Goal: Task Accomplishment & Management: Manage account settings

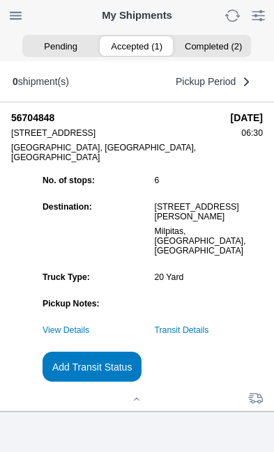
scroll to position [151, 0]
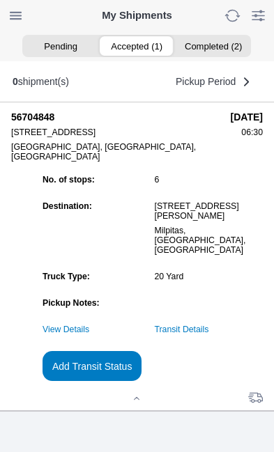
click at [209, 331] on link "Transit Details" at bounding box center [182, 330] width 54 height 10
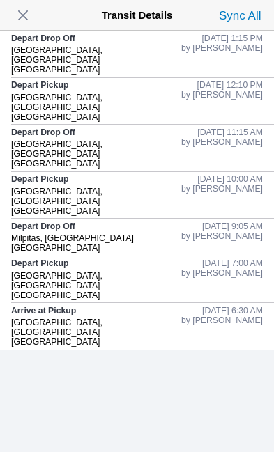
click at [33, 22] on span "button" at bounding box center [23, 16] width 20 height 20
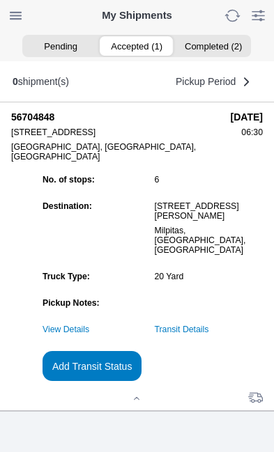
click at [0, 0] on slot "Add Transit Status" at bounding box center [0, 0] width 0 height 0
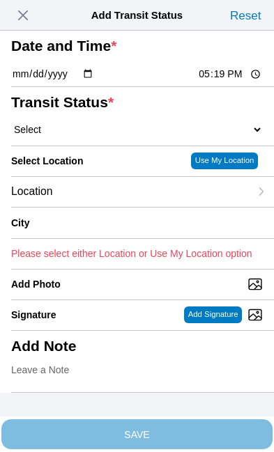
click at [236, 82] on input "17:19" at bounding box center [230, 74] width 66 height 15
type input "13:50"
click at [96, 136] on select "Select Arrive at Drop Off Arrive at Pickup Break Start Break Stop Depart Drop O…" at bounding box center [137, 129] width 252 height 13
select select "DPTPULOC"
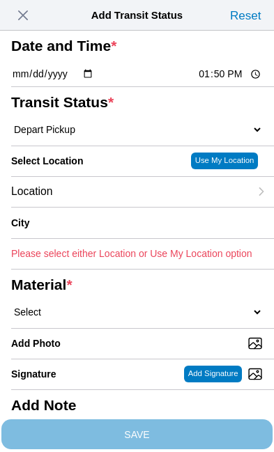
click at [115, 207] on div "Location" at bounding box center [130, 192] width 238 height 30
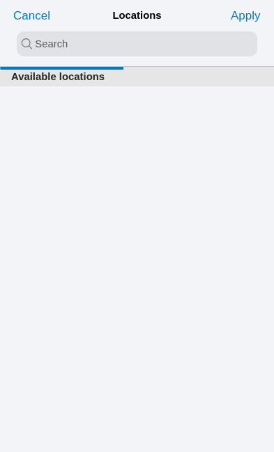
click at [74, 44] on input "search text" at bounding box center [137, 43] width 240 height 25
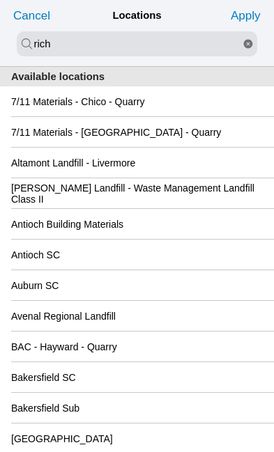
type input "rich"
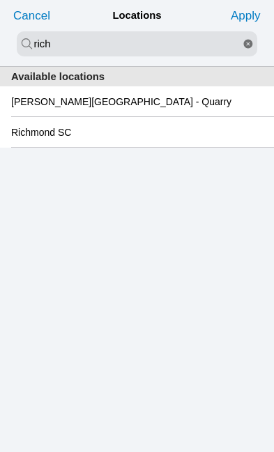
click at [0, 0] on slot "Richmond SC" at bounding box center [0, 0] width 0 height 0
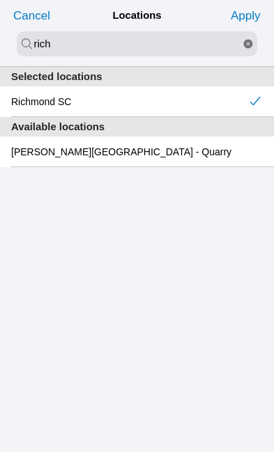
click at [0, 0] on slot "Apply" at bounding box center [0, 0] width 0 height 0
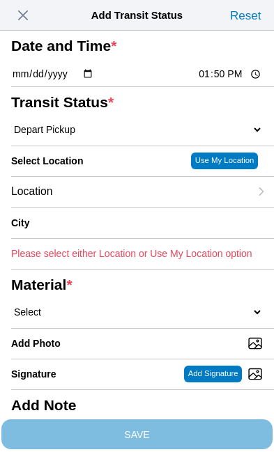
type input "[GEOGRAPHIC_DATA]"
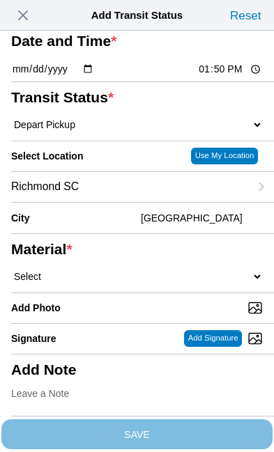
scroll to position [66, 0]
click at [122, 283] on select "Select 1" x 3" Rock 1" x 4" Rock 2" x 4" Rock Asphalt Cold Patch Backfill Spec …" at bounding box center [137, 276] width 252 height 13
select select "708654"
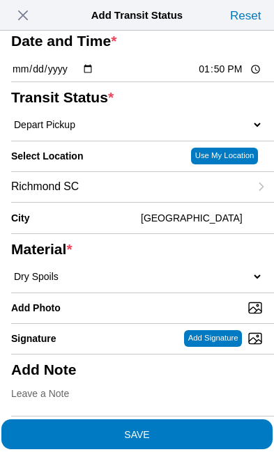
click at [193, 429] on span "SAVE" at bounding box center [137, 434] width 252 height 10
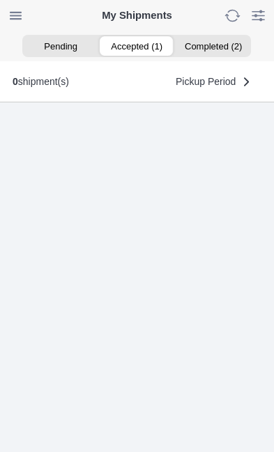
scroll to position [1, 0]
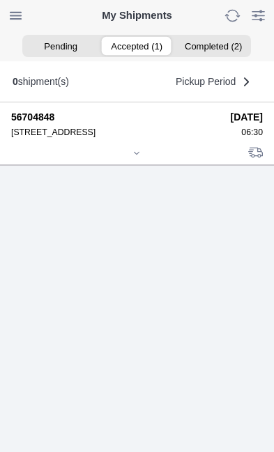
click at [141, 52] on ion-segment-button "Accepted (1)" at bounding box center [137, 46] width 76 height 20
click at [141, 158] on icon at bounding box center [136, 153] width 8 height 8
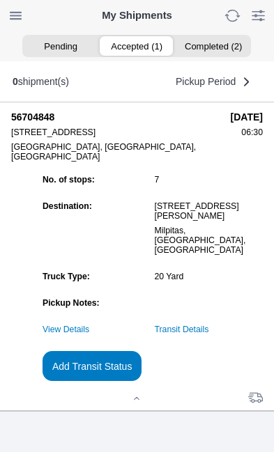
scroll to position [128, 0]
click at [0, 0] on slot "Add Transit Status" at bounding box center [0, 0] width 0 height 0
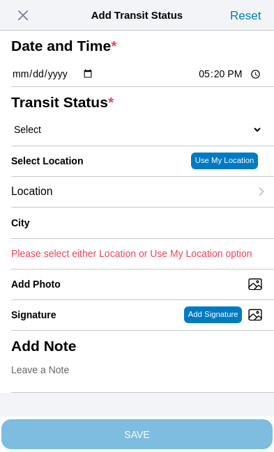
click at [233, 82] on input "17:20" at bounding box center [230, 74] width 66 height 15
type input "16:15"
click at [95, 136] on select "Select Arrive at Drop Off Arrive at Pickup Break Start Break Stop Depart Drop O…" at bounding box center [137, 129] width 252 height 13
select select "DPTDLVLOC"
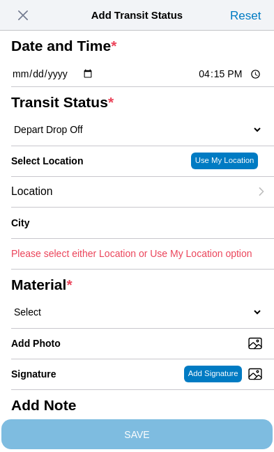
click at [116, 207] on div "Location" at bounding box center [130, 192] width 238 height 30
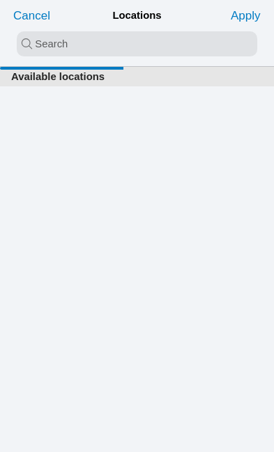
click at [93, 43] on input "search text" at bounding box center [137, 43] width 240 height 25
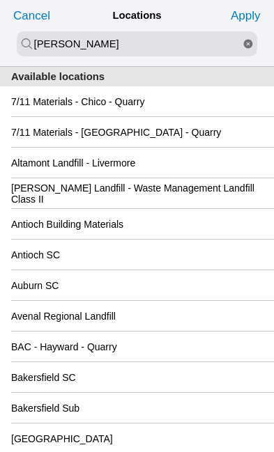
type input "[PERSON_NAME]"
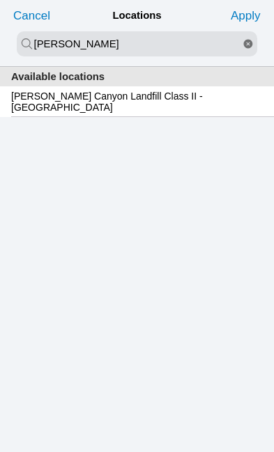
click at [211, 112] on div "[PERSON_NAME] Canyon Landfill Class II - [GEOGRAPHIC_DATA]" at bounding box center [137, 101] width 252 height 30
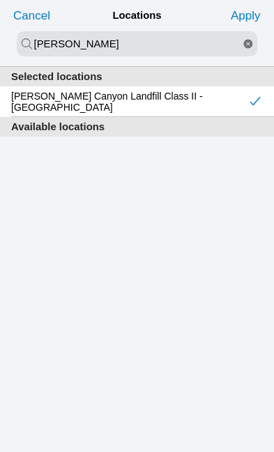
click at [0, 0] on slot "Apply" at bounding box center [0, 0] width 0 height 0
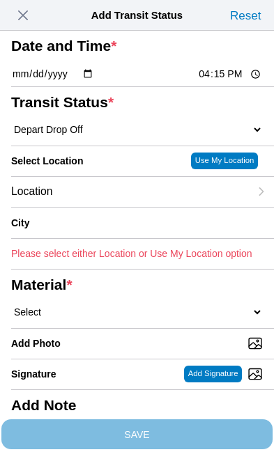
type input "[GEOGRAPHIC_DATA]"
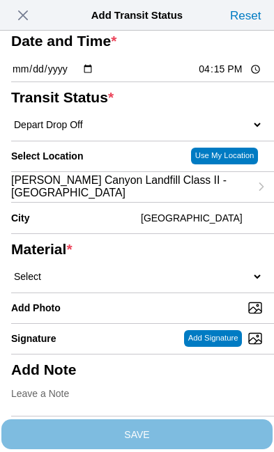
scroll to position [79, 0]
click at [114, 283] on select "Select 1" x 3" Rock 1" x 4" Rock 2" x 4" Rock Asphalt Cold Patch Backfill Spec …" at bounding box center [137, 276] width 252 height 13
select select "708654"
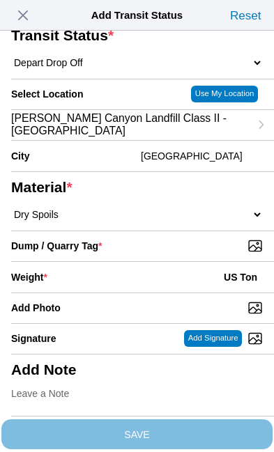
click at [208, 254] on input "Dump / Quarry Tag *" at bounding box center [142, 245] width 263 height 15
type input "C:\fakepath\image.jpg"
click at [122, 293] on div "Weight * US Ton" at bounding box center [137, 277] width 252 height 31
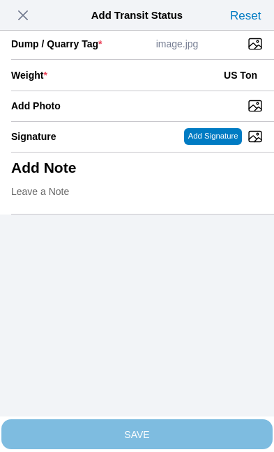
scroll to position [286, 0]
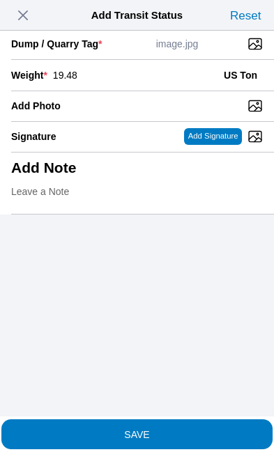
type input "19.48"
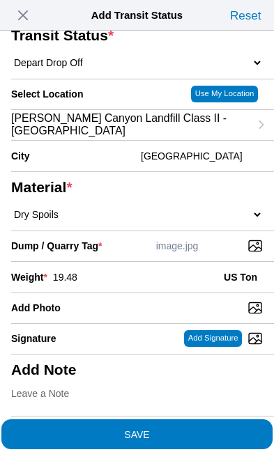
click at [196, 429] on span "SAVE" at bounding box center [137, 434] width 252 height 10
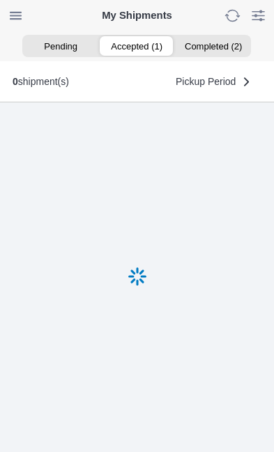
scroll to position [1, 0]
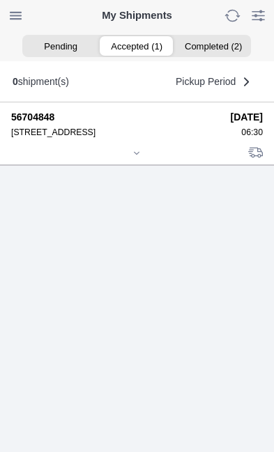
click at [144, 160] on div at bounding box center [137, 154] width 252 height 10
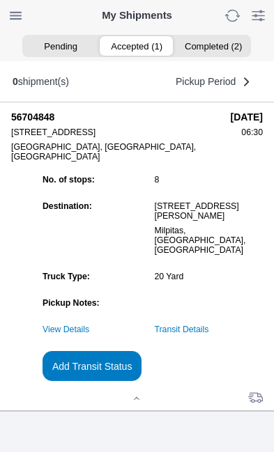
scroll to position [111, 0]
click at [0, 0] on slot "Add Transit Status" at bounding box center [0, 0] width 0 height 0
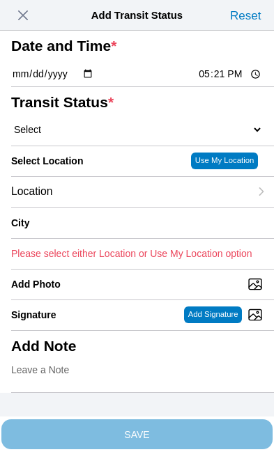
click at [237, 82] on input "17:21" at bounding box center [230, 74] width 66 height 15
type input "16:16"
click at [109, 136] on select "Select Arrive at Drop Off Arrive at Pickup Break Start Break Stop Depart Drop O…" at bounding box center [137, 129] width 252 height 13
select select "BREAKSTART"
click at [123, 207] on div "Location" at bounding box center [130, 192] width 238 height 30
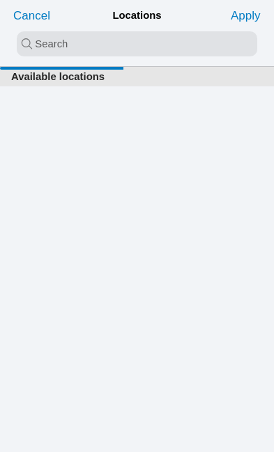
click at [99, 40] on input "search text" at bounding box center [137, 43] width 240 height 25
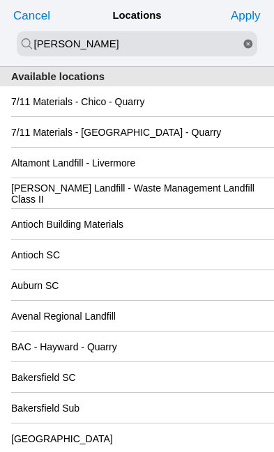
type input "[PERSON_NAME]"
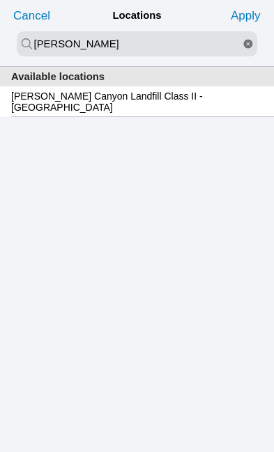
click at [0, 0] on slot "[PERSON_NAME] Canyon Landfill Class II - [GEOGRAPHIC_DATA]" at bounding box center [0, 0] width 0 height 0
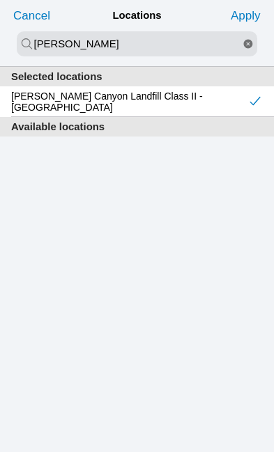
click at [0, 0] on slot "Apply" at bounding box center [0, 0] width 0 height 0
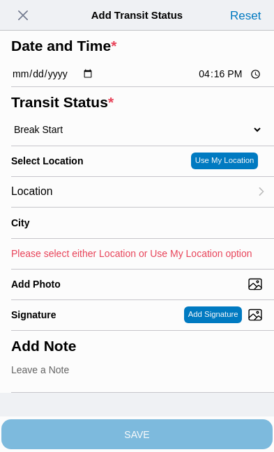
type input "[GEOGRAPHIC_DATA]"
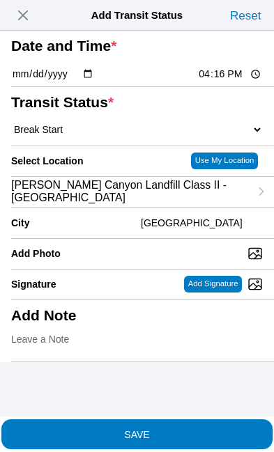
click at [198, 429] on span "SAVE" at bounding box center [137, 434] width 252 height 10
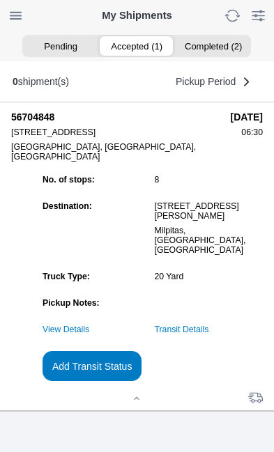
click at [0, 0] on slot "Add Transit Status" at bounding box center [0, 0] width 0 height 0
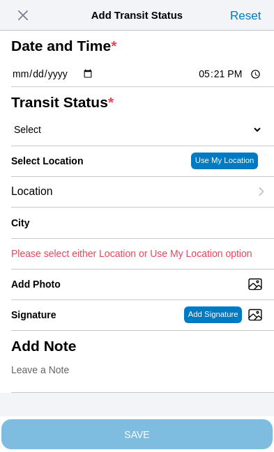
click at [235, 82] on input "17:21" at bounding box center [230, 74] width 66 height 15
type input "16:45"
click at [113, 136] on select "Select Arrive at Drop Off Arrive at Pickup Break Start Break Stop Depart Drop O…" at bounding box center [137, 129] width 252 height 13
select select "BREAKSTOP"
click at [121, 207] on div "Location" at bounding box center [130, 192] width 238 height 30
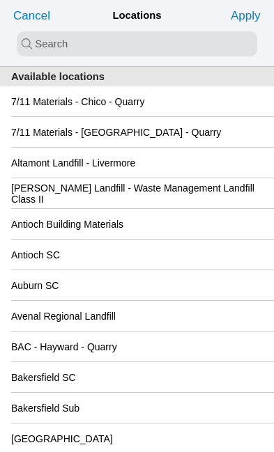
click at [100, 43] on input "search text" at bounding box center [137, 43] width 240 height 25
type input "[PERSON_NAME]"
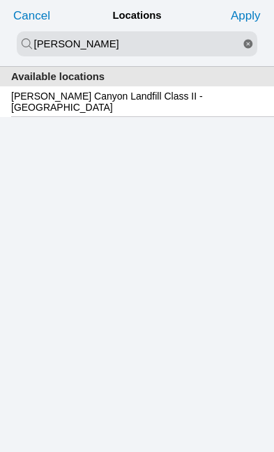
click at [0, 0] on slot "[PERSON_NAME] Canyon Landfill Class II - [GEOGRAPHIC_DATA]" at bounding box center [0, 0] width 0 height 0
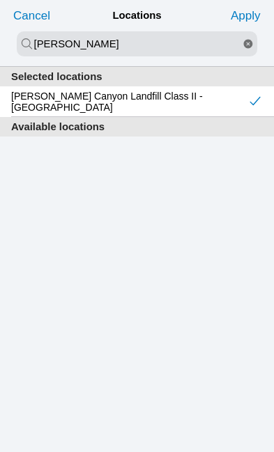
click at [0, 0] on slot "Apply" at bounding box center [0, 0] width 0 height 0
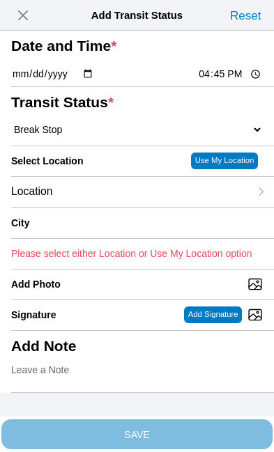
type input "[GEOGRAPHIC_DATA]"
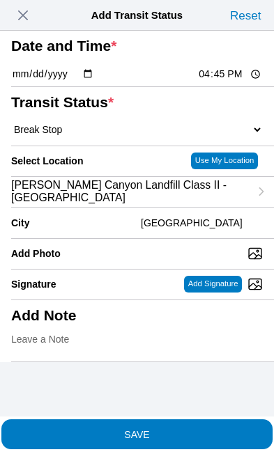
click at [206, 429] on span "SAVE" at bounding box center [137, 434] width 252 height 10
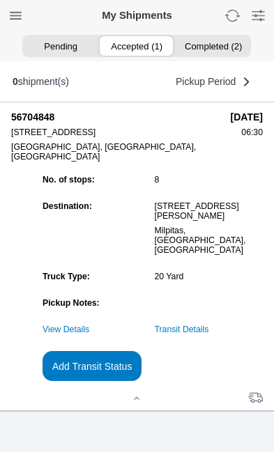
click at [209, 335] on link "Transit Details" at bounding box center [182, 330] width 54 height 10
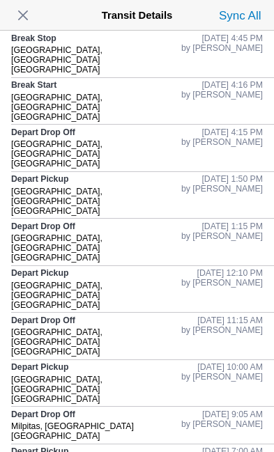
click at [33, 15] on span "button" at bounding box center [23, 16] width 20 height 20
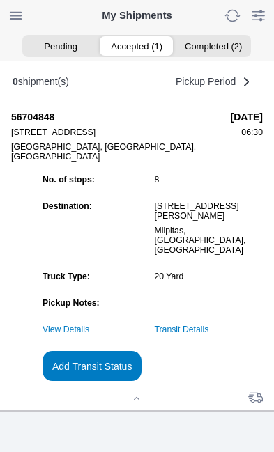
click at [0, 0] on slot "Add Transit Status" at bounding box center [0, 0] width 0 height 0
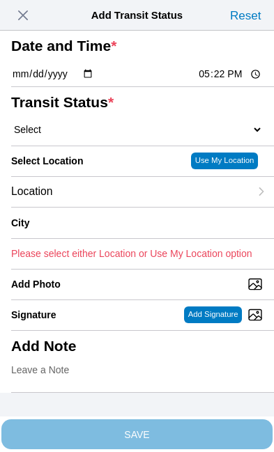
click at [239, 82] on input "17:22" at bounding box center [230, 74] width 66 height 15
type input "18:15"
click at [100, 136] on select "Select Arrive at Drop Off Arrive at Pickup Break Start Break Stop Depart Drop O…" at bounding box center [137, 129] width 252 height 13
select select "DELIVRED"
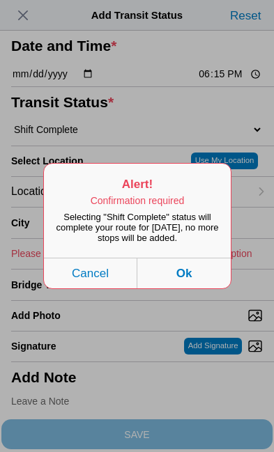
click at [202, 289] on button "Ok" at bounding box center [183, 273] width 93 height 31
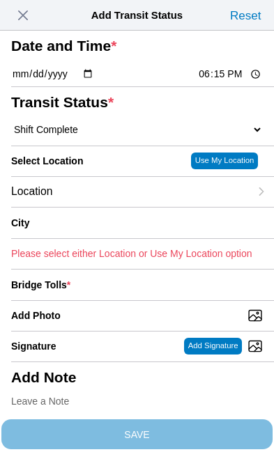
click at [116, 207] on div "Location" at bounding box center [130, 192] width 238 height 30
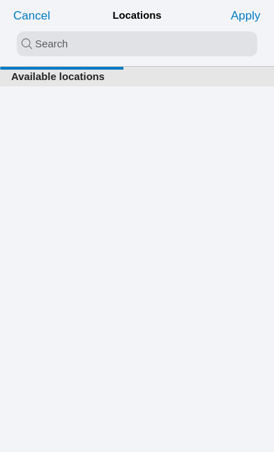
click at [72, 43] on input "search text" at bounding box center [137, 43] width 240 height 25
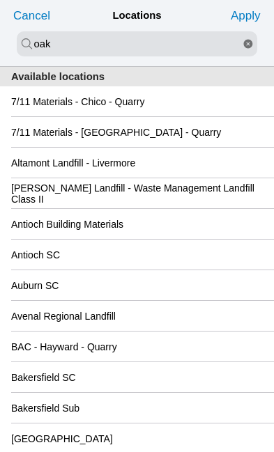
type input "oak"
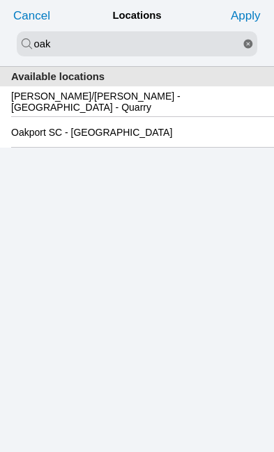
click at [0, 0] on slot "Oakport SC - [GEOGRAPHIC_DATA]" at bounding box center [0, 0] width 0 height 0
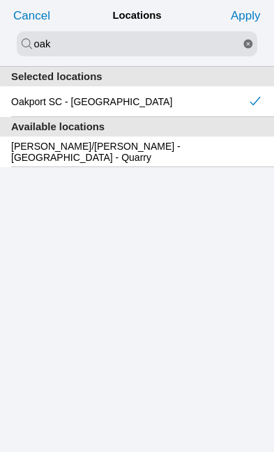
click at [0, 0] on slot "Apply" at bounding box center [0, 0] width 0 height 0
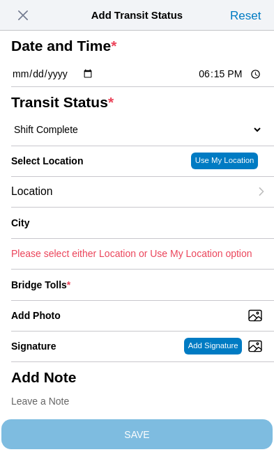
type input "[GEOGRAPHIC_DATA]"
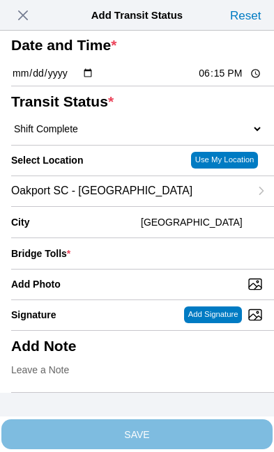
click at [158, 269] on div "Bridge Tolls *" at bounding box center [137, 253] width 252 height 31
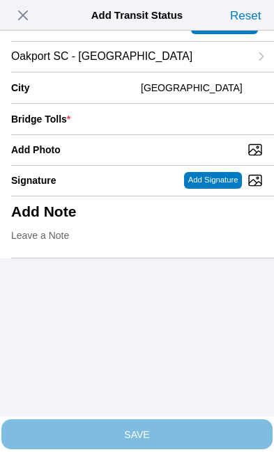
scroll to position [136, 0]
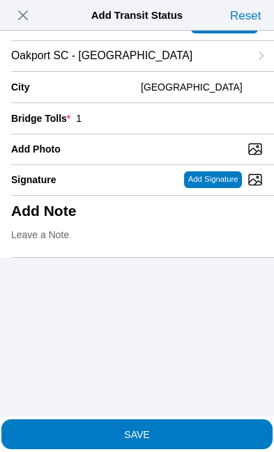
type input "1"
click at [151, 157] on input "Add Photo" at bounding box center [142, 148] width 263 height 15
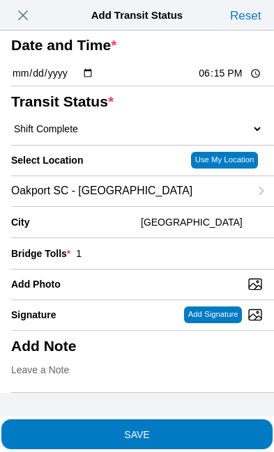
type input "C:\fakepath\image.jpg"
click at [193, 429] on span "SAVE" at bounding box center [137, 434] width 252 height 10
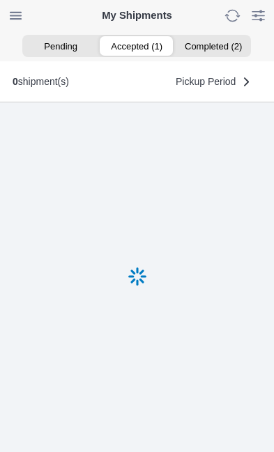
scroll to position [1, 0]
click at [229, 37] on ion-segment-button "Completed (3)" at bounding box center [213, 46] width 76 height 20
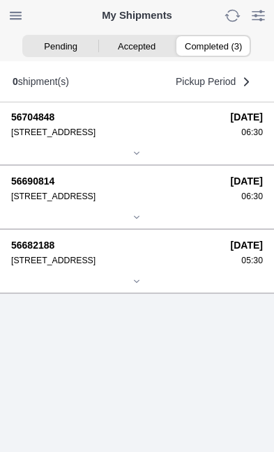
click at [163, 137] on div "56704848 [STREET_ADDRESS] [DATE] 06:30" at bounding box center [137, 125] width 252 height 26
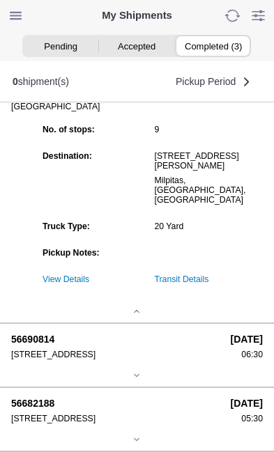
scroll to position [173, 0]
click at [209, 284] on link "Transit Details" at bounding box center [182, 280] width 54 height 10
